Goal: Information Seeking & Learning: Learn about a topic

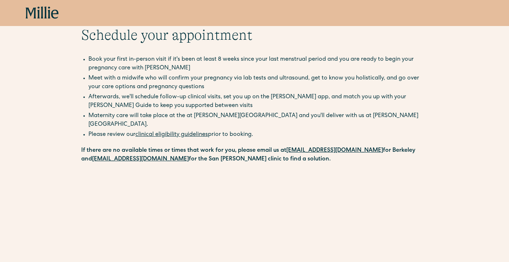
scroll to position [17, 0]
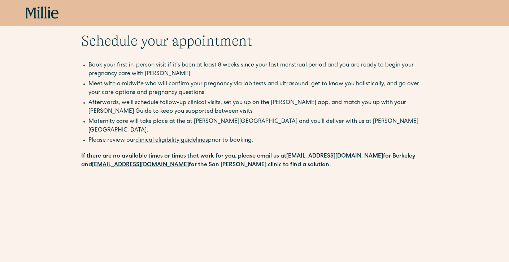
click at [48, 12] on icon at bounding box center [42, 12] width 33 height 13
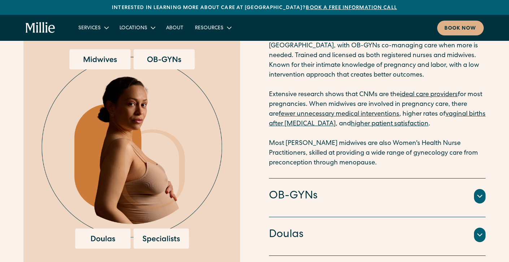
scroll to position [1114, 0]
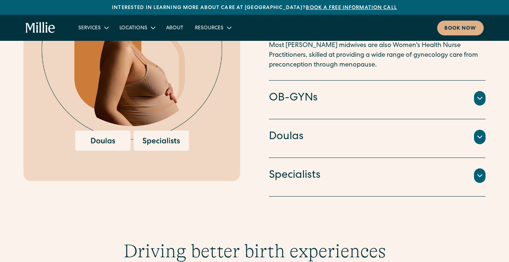
click at [306, 176] on h4 "Specialists" at bounding box center [295, 175] width 52 height 15
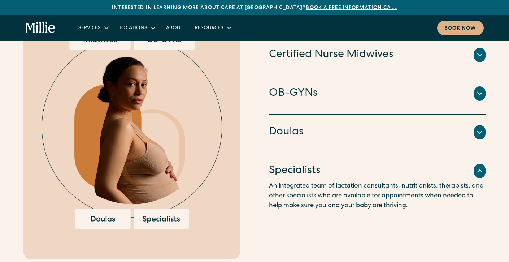
scroll to position [999, 0]
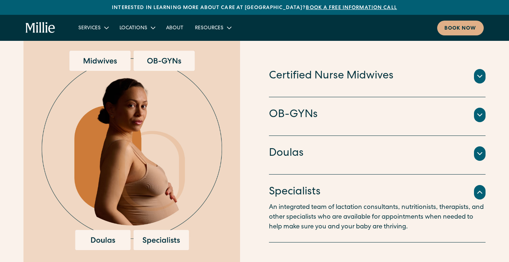
click at [296, 154] on h4 "Doulas" at bounding box center [286, 153] width 35 height 15
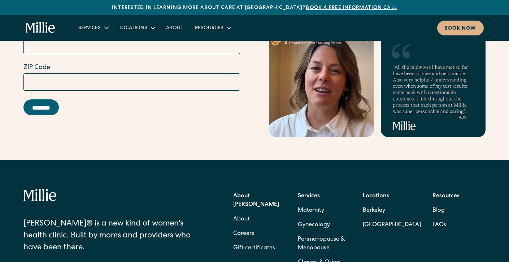
scroll to position [3122, 0]
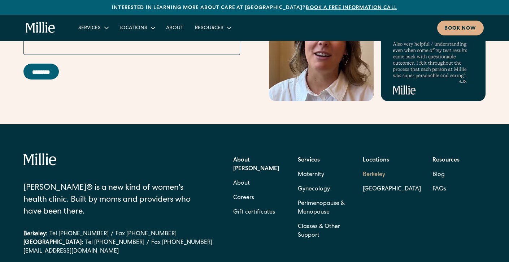
click at [382, 167] on link "Berkeley" at bounding box center [392, 174] width 58 height 14
